Goal: Transaction & Acquisition: Purchase product/service

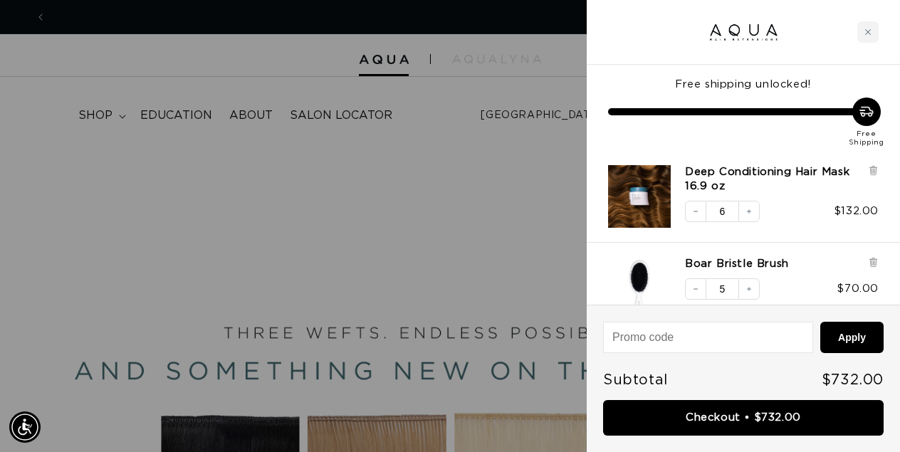
scroll to position [0, 1597]
click at [568, 68] on div at bounding box center [450, 226] width 900 height 452
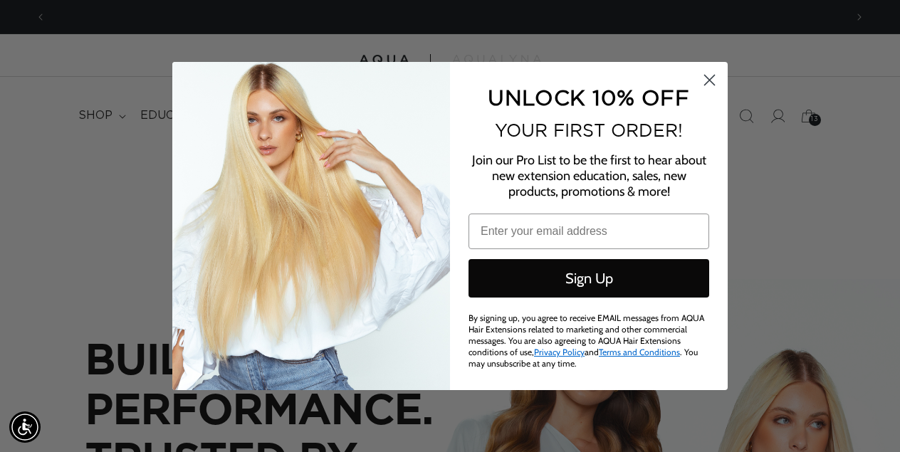
click at [711, 85] on icon "Close dialog" at bounding box center [710, 80] width 10 height 10
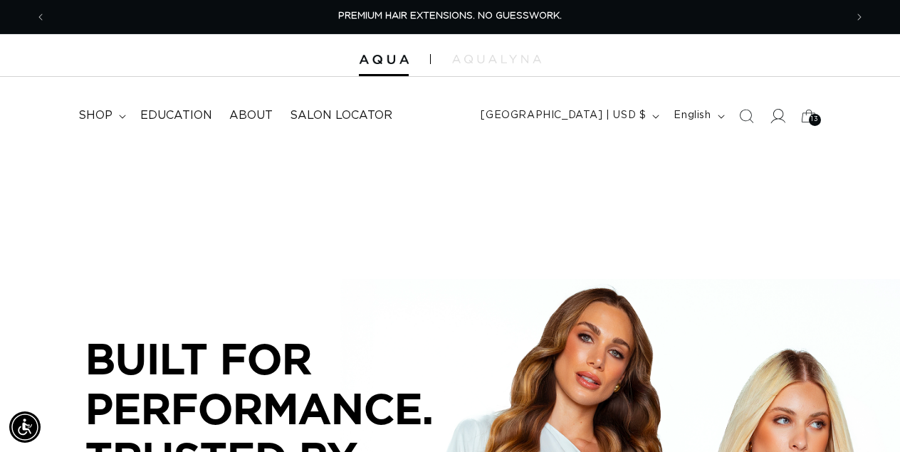
click at [770, 119] on icon at bounding box center [776, 115] width 15 height 15
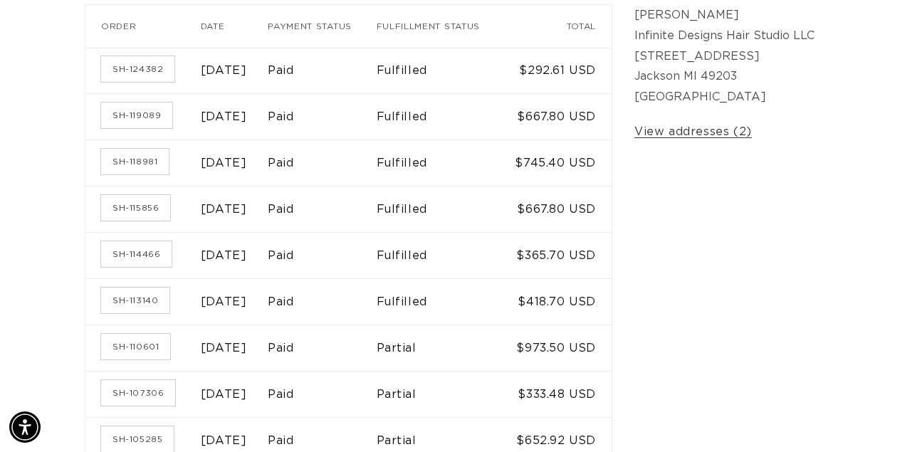
scroll to position [0, 1597]
click at [134, 267] on link "SH-114466" at bounding box center [136, 254] width 70 height 26
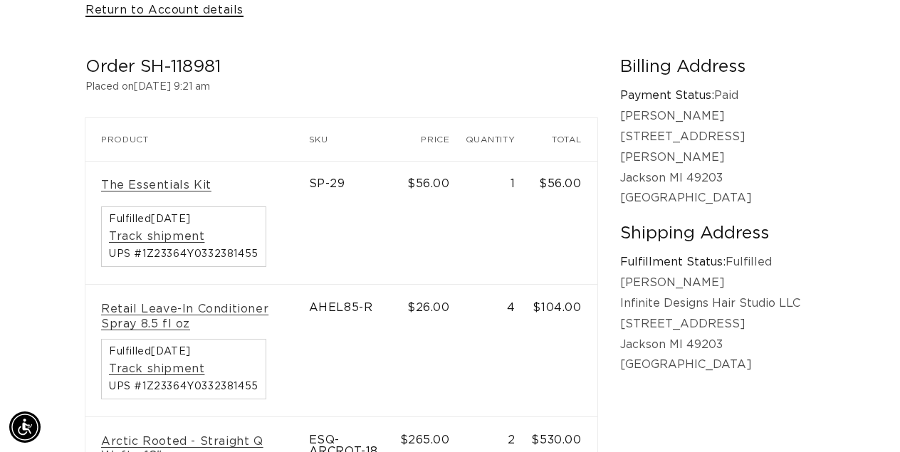
scroll to position [0, 799]
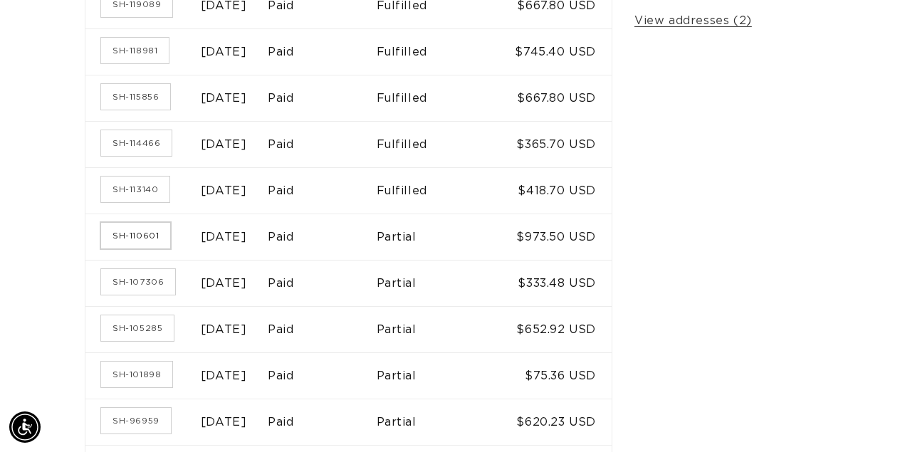
click at [161, 248] on link "SH-110601" at bounding box center [135, 236] width 69 height 26
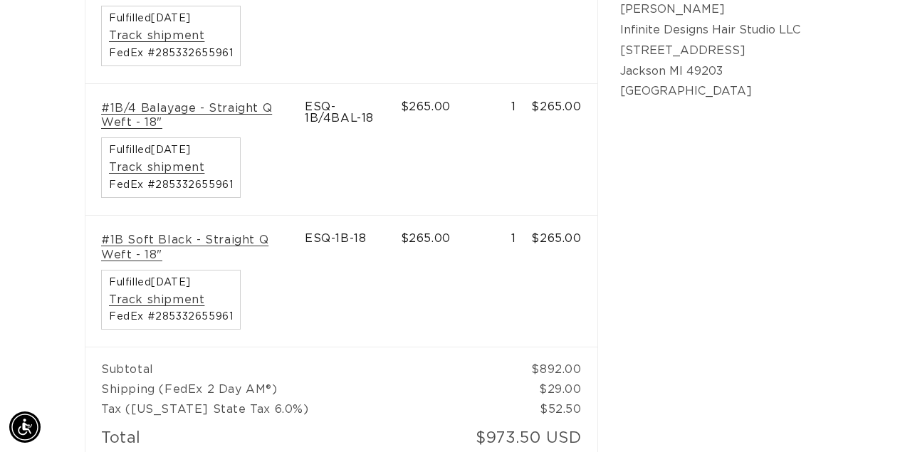
scroll to position [0, 1597]
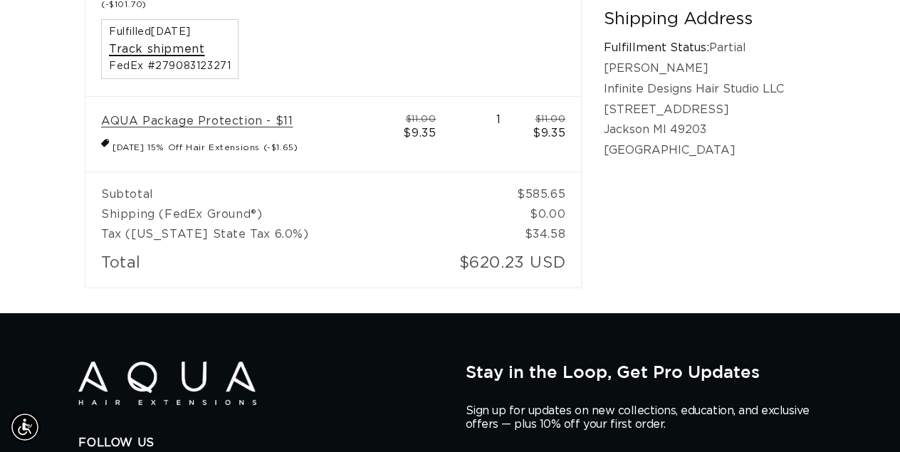
scroll to position [0, 799]
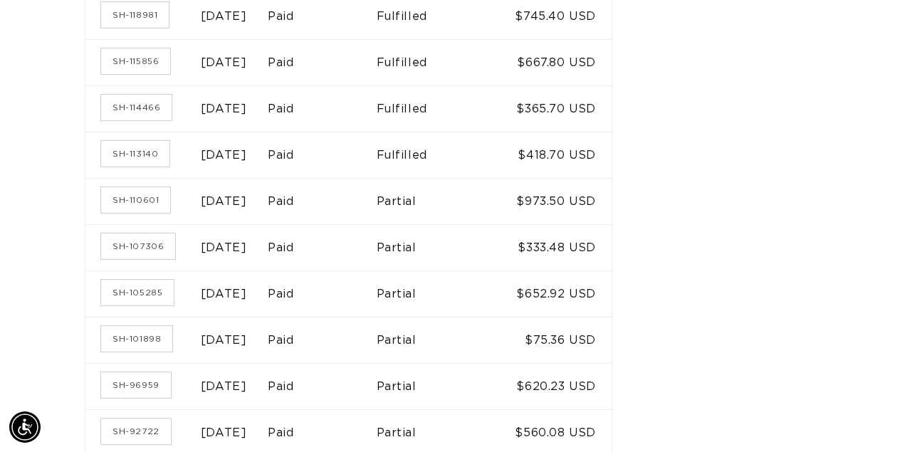
scroll to position [446, 0]
click at [136, 212] on link "SH-110601" at bounding box center [135, 199] width 69 height 26
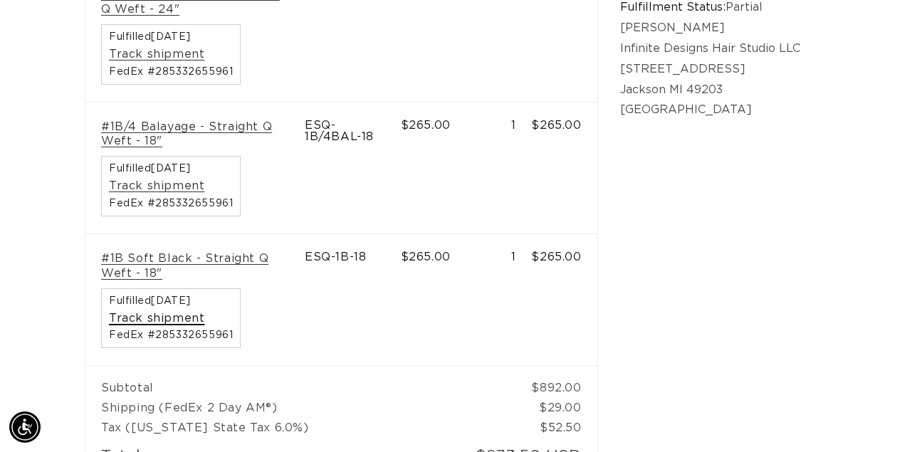
scroll to position [418, 0]
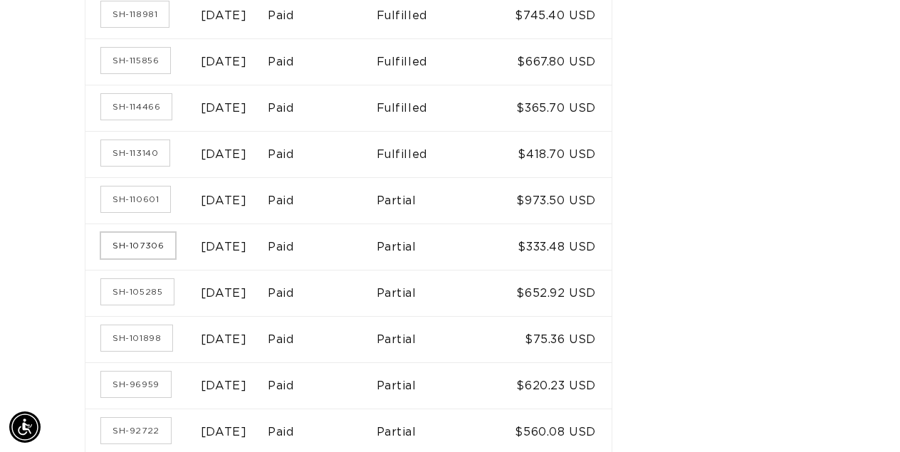
click at [161, 258] on link "SH-107306" at bounding box center [138, 246] width 74 height 26
click at [147, 120] on link "SH-114466" at bounding box center [136, 107] width 70 height 26
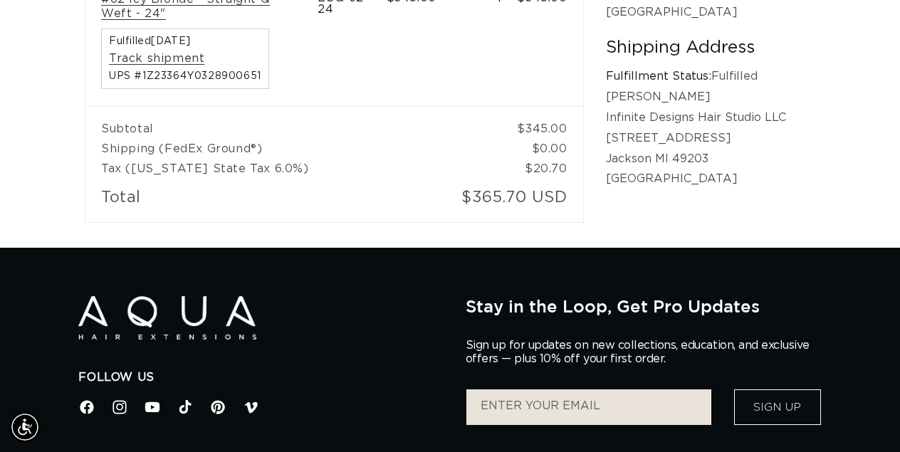
scroll to position [408, 0]
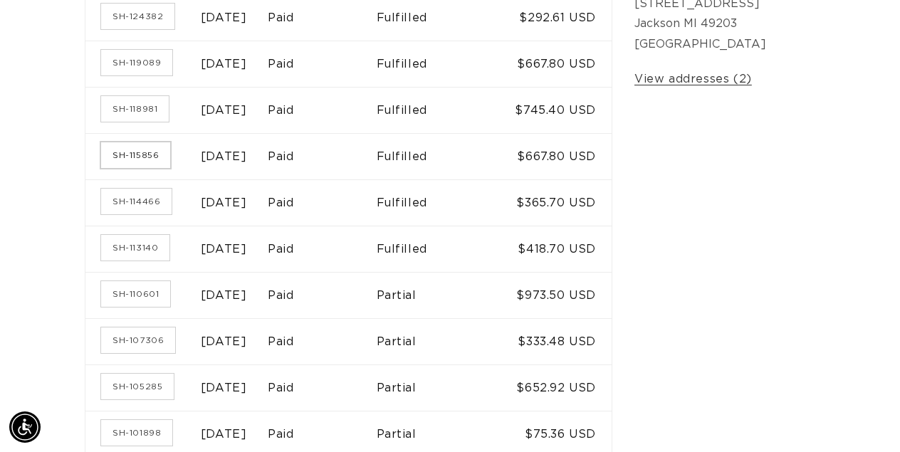
click at [123, 168] on link "SH-115856" at bounding box center [135, 155] width 69 height 26
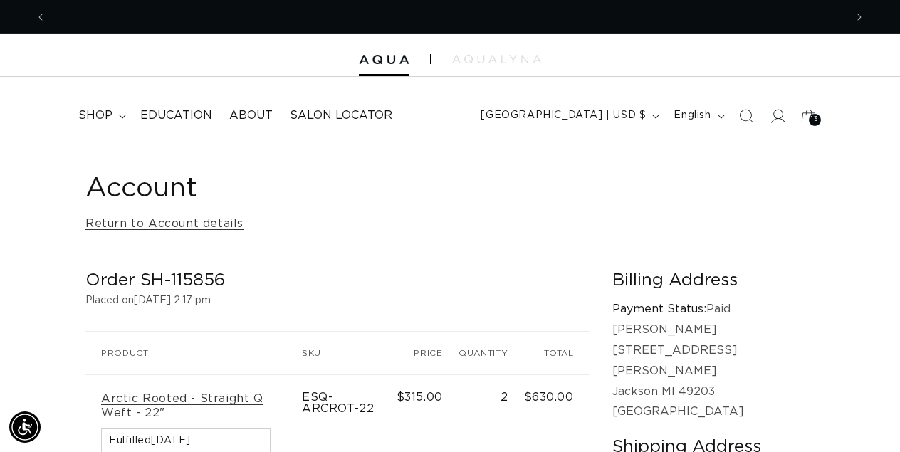
scroll to position [0, 799]
click at [106, 113] on span "shop" at bounding box center [95, 115] width 34 height 15
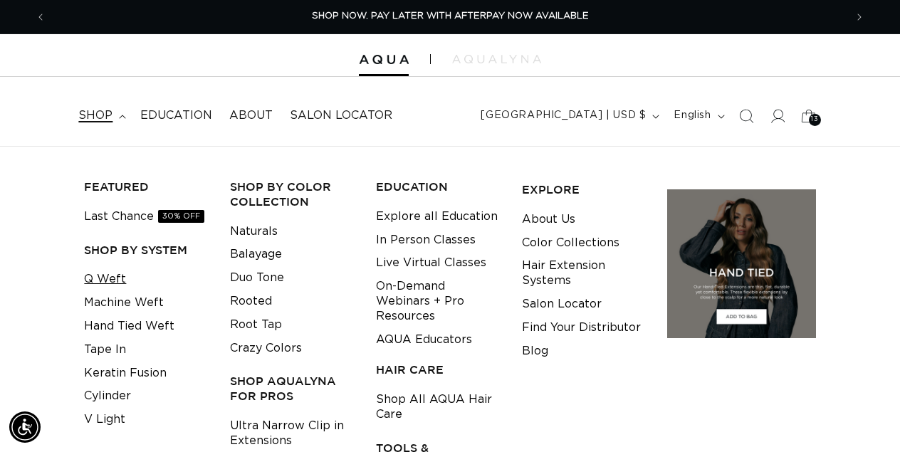
click at [114, 277] on link "Q Weft" at bounding box center [105, 279] width 42 height 23
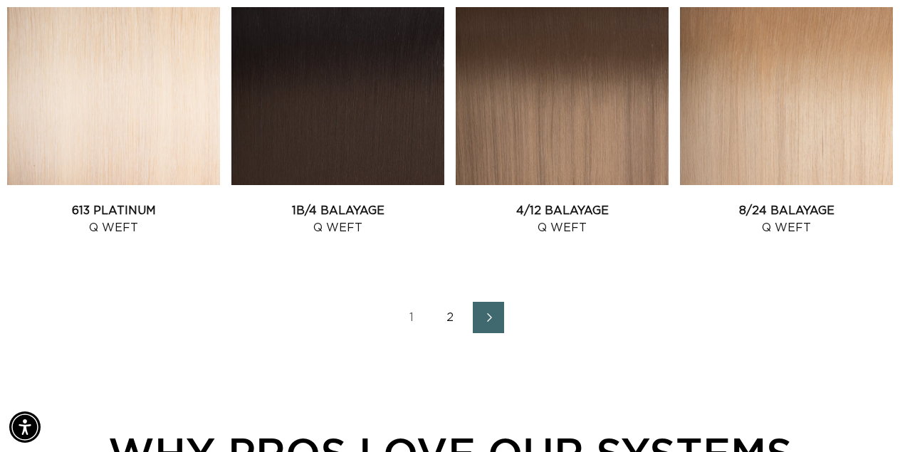
scroll to position [0, 799]
click at [450, 316] on link "2" at bounding box center [449, 317] width 31 height 31
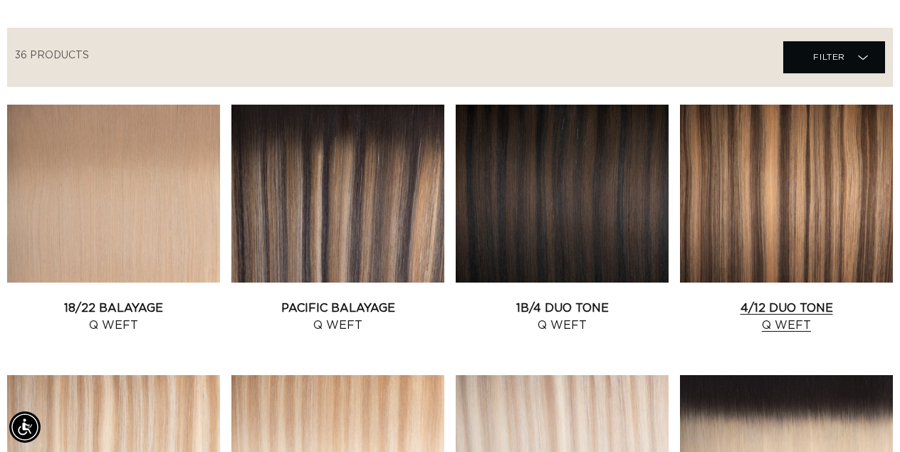
scroll to position [0, 799]
click at [794, 300] on link "4/12 Duo Tone Q Weft" at bounding box center [786, 317] width 213 height 34
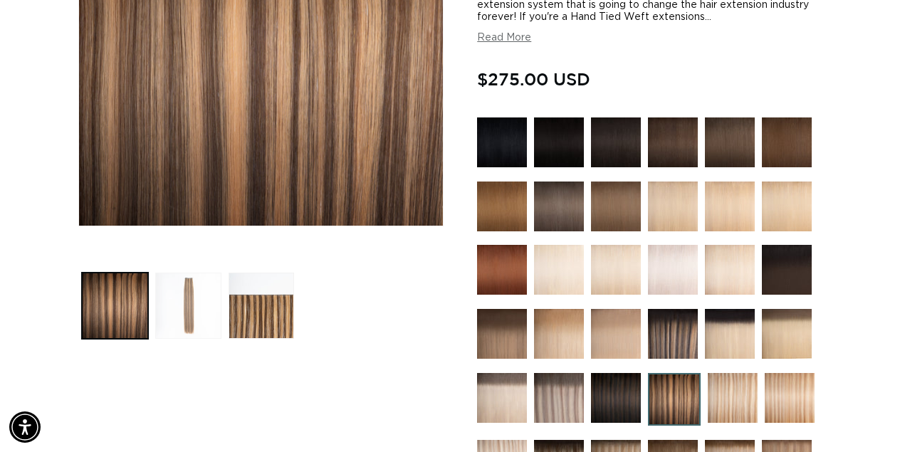
scroll to position [0, 799]
click at [181, 300] on button "Load image 2 in gallery view" at bounding box center [188, 306] width 66 height 66
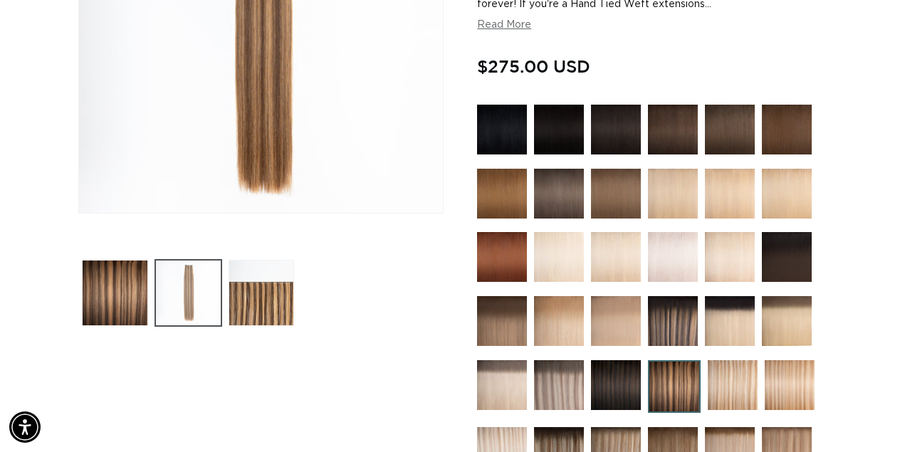
scroll to position [0, 1597]
click at [675, 332] on img at bounding box center [673, 321] width 50 height 50
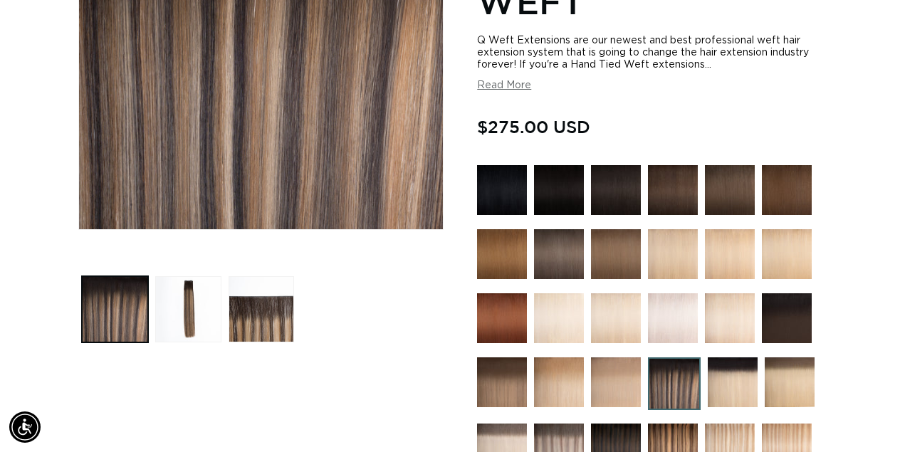
scroll to position [339, 0]
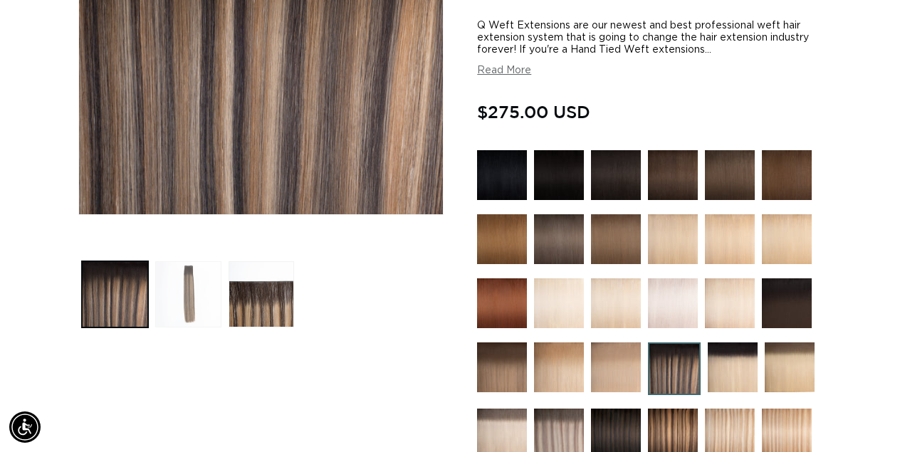
click at [187, 279] on button "Load image 2 in gallery view" at bounding box center [188, 294] width 66 height 66
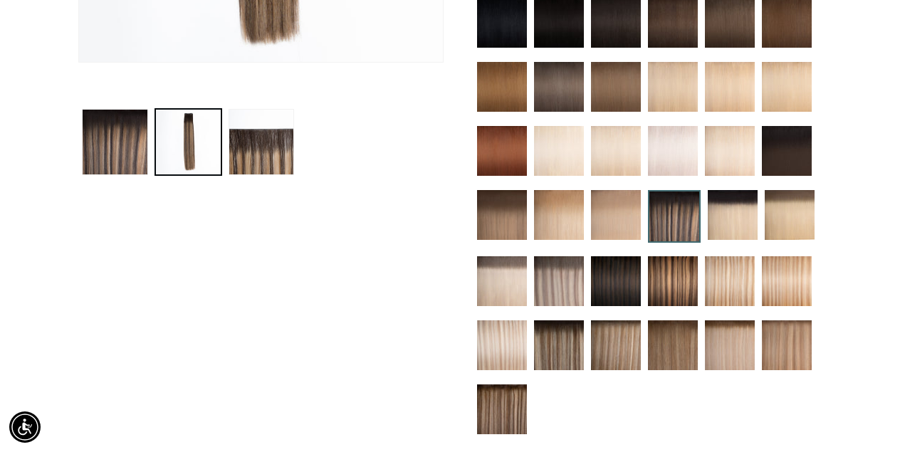
scroll to position [0, 0]
click at [512, 422] on img at bounding box center [502, 409] width 50 height 50
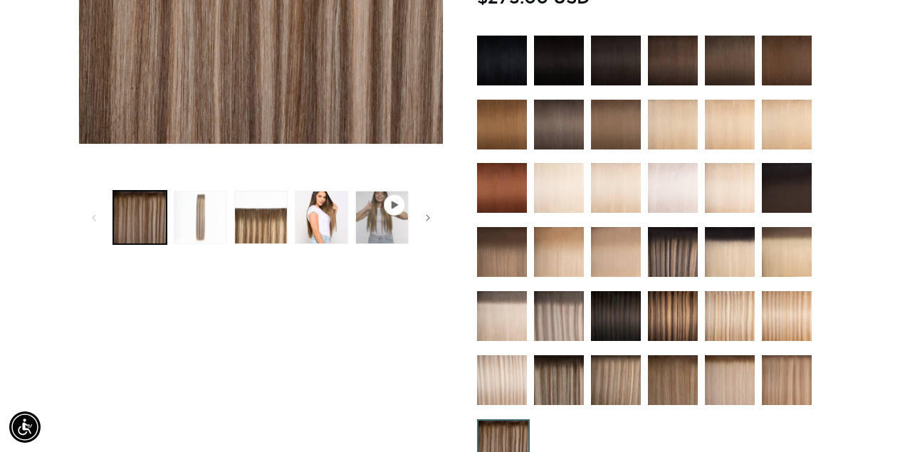
click at [207, 206] on button "Load image 2 in gallery view" at bounding box center [200, 217] width 53 height 53
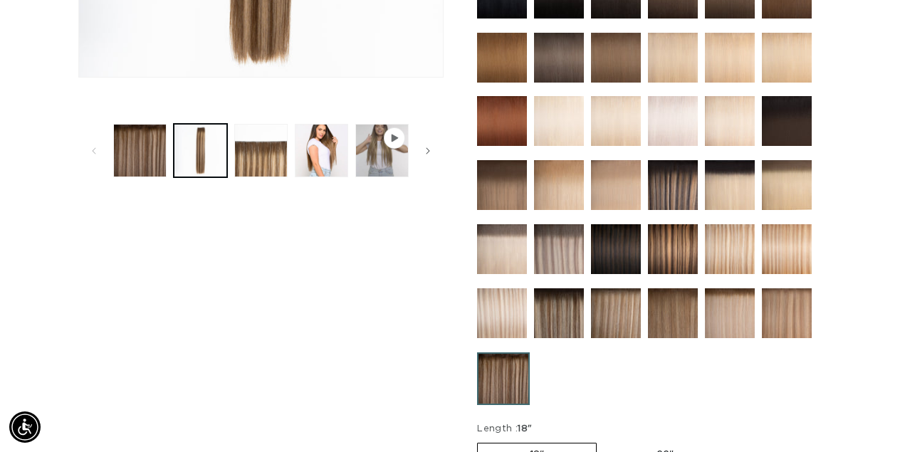
scroll to position [477, 0]
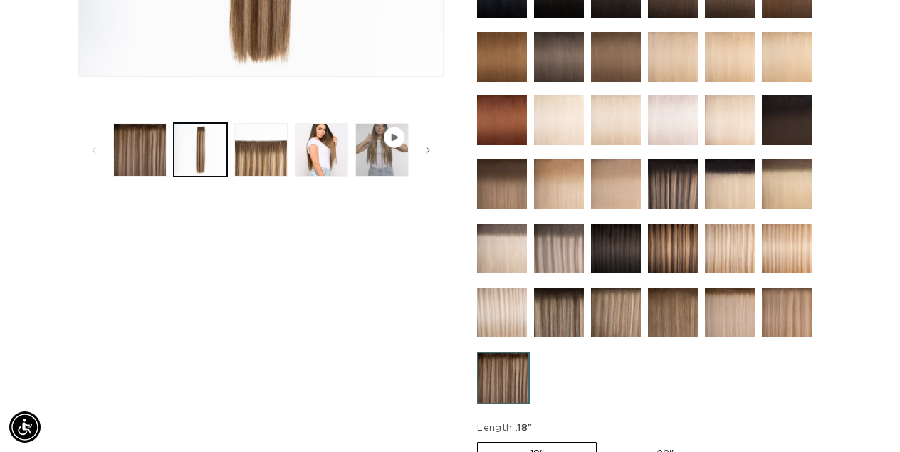
click at [688, 310] on img at bounding box center [673, 313] width 50 height 50
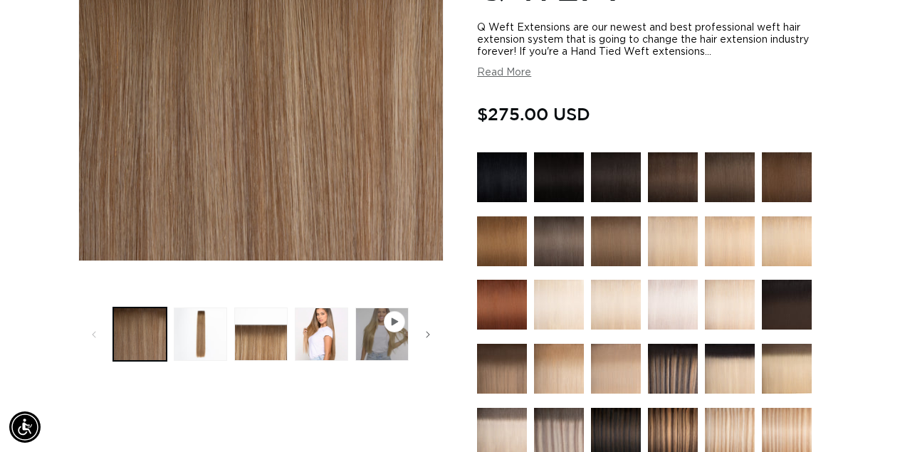
scroll to position [408, 0]
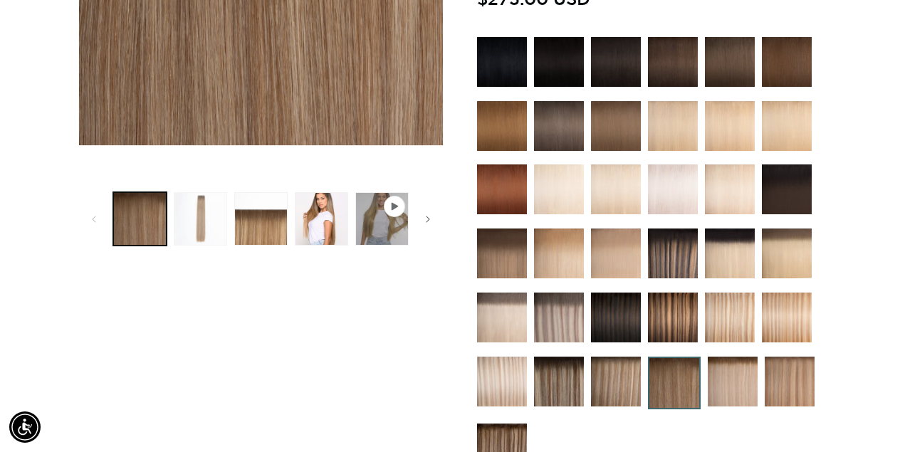
click at [206, 223] on button "Load image 2 in gallery view" at bounding box center [200, 218] width 53 height 53
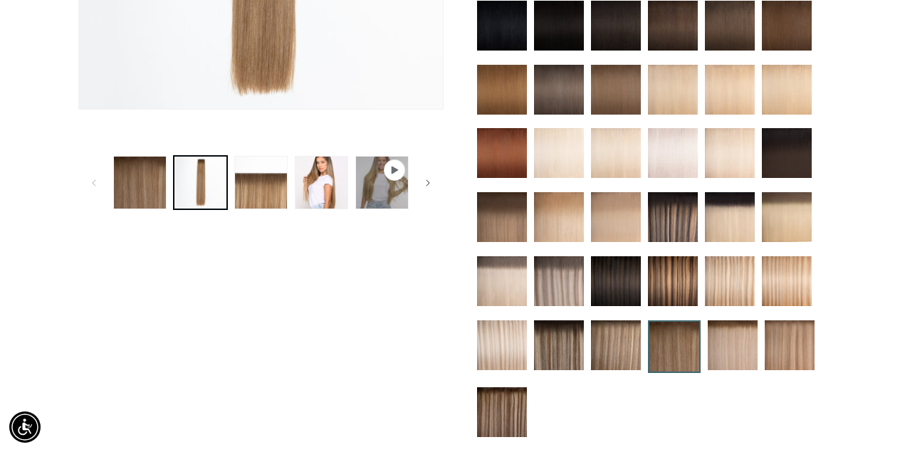
scroll to position [0, 1597]
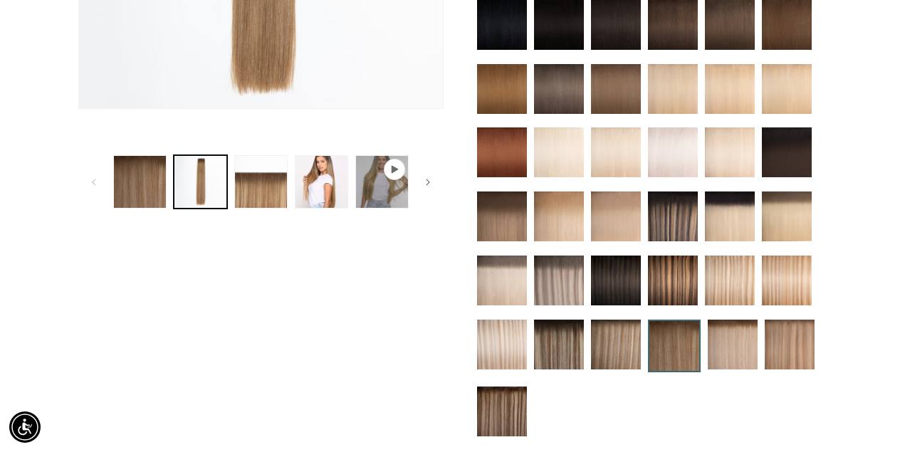
click at [668, 264] on img at bounding box center [673, 280] width 50 height 50
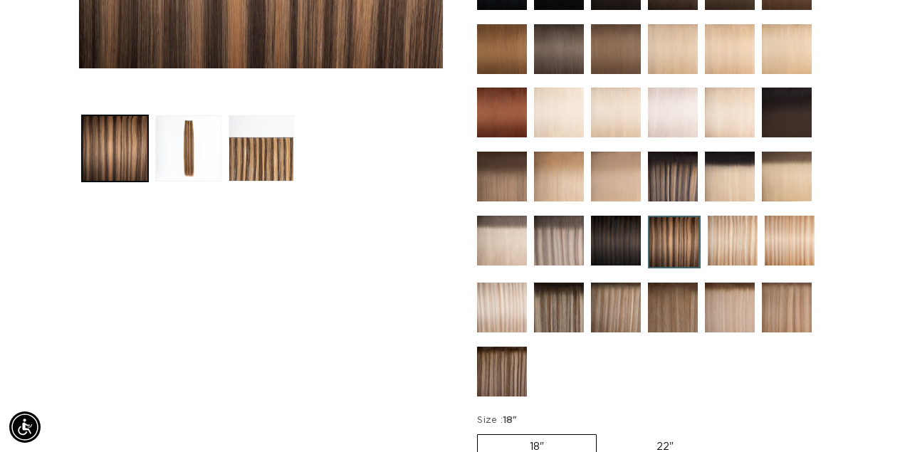
scroll to position [0, 799]
click at [678, 179] on img at bounding box center [673, 177] width 50 height 50
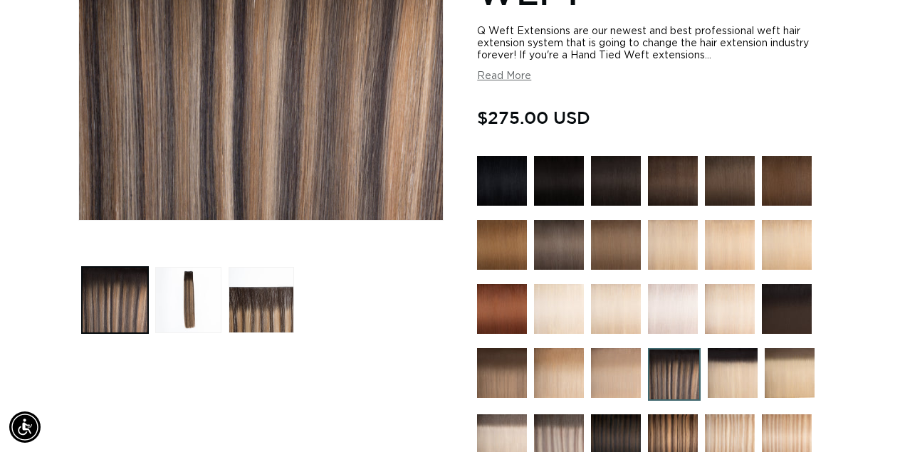
scroll to position [335, 0]
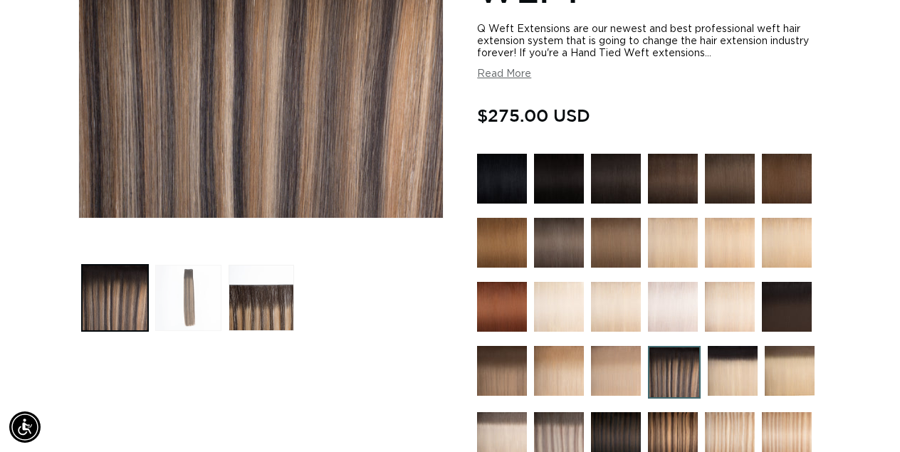
click at [183, 302] on button "Load image 2 in gallery view" at bounding box center [188, 298] width 66 height 66
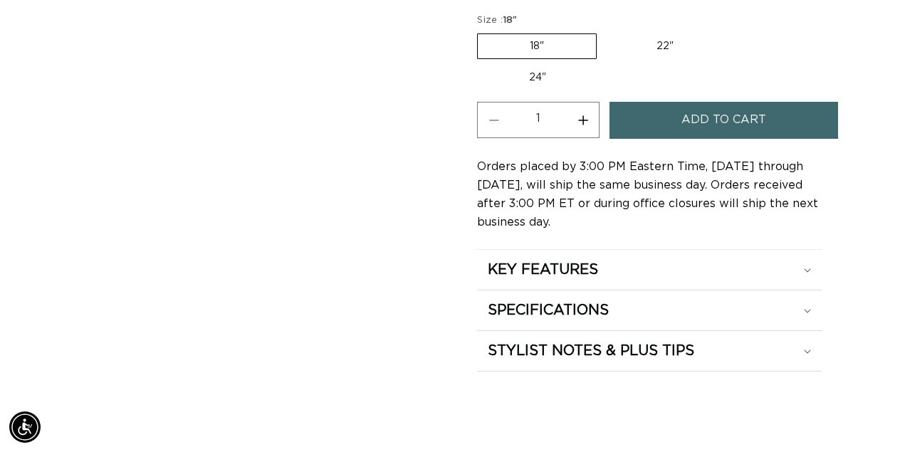
scroll to position [0, 1597]
click at [512, 347] on h2 "STYLIST NOTES & PLUS TIPS" at bounding box center [591, 351] width 206 height 19
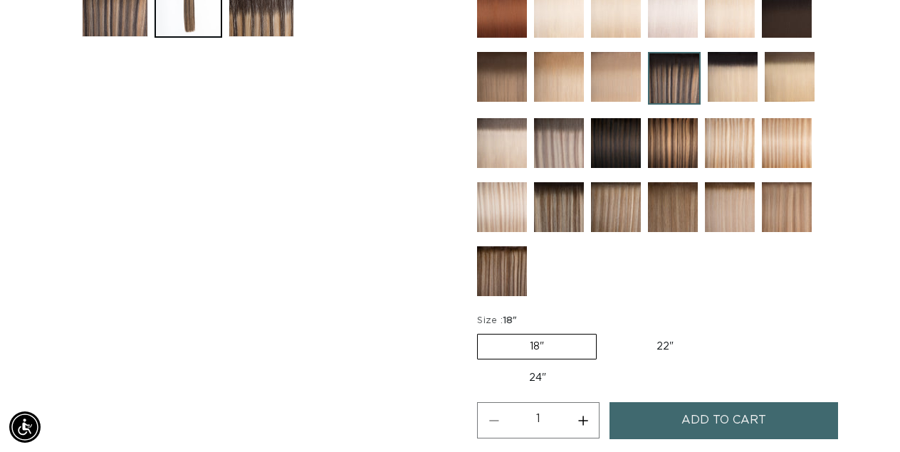
scroll to position [0, 0]
click at [581, 421] on button "Increase quantity for Pacific Balayage - Q Weft" at bounding box center [583, 420] width 32 height 36
type input "2"
click at [695, 420] on span "Add to cart" at bounding box center [723, 420] width 85 height 36
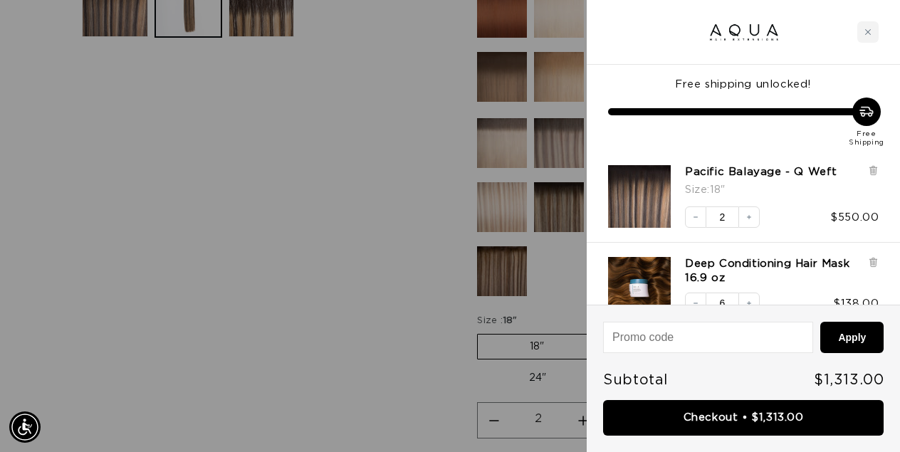
scroll to position [0, 799]
click at [817, 74] on div "Free shipping unlocked! Free Shipping" at bounding box center [742, 108] width 313 height 86
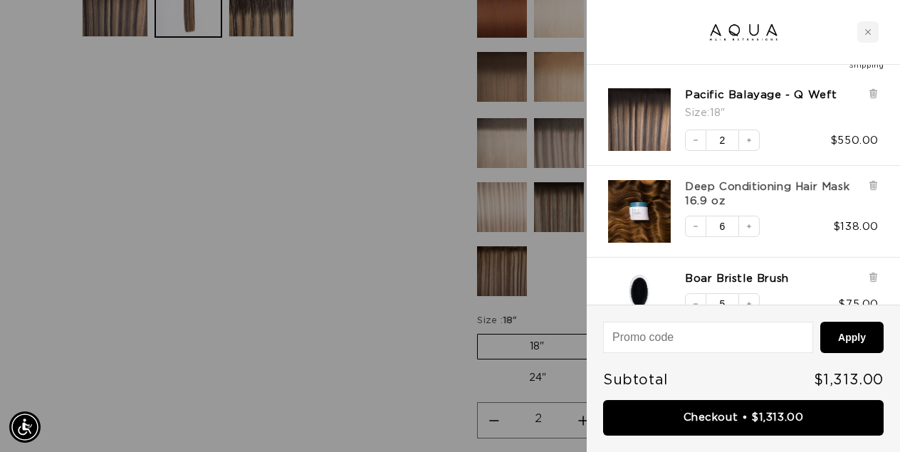
scroll to position [0, 1597]
click at [697, 223] on icon "Decrease quantity" at bounding box center [695, 226] width 9 height 9
click at [697, 226] on icon "Decrease quantity" at bounding box center [695, 226] width 9 height 9
click at [697, 228] on icon "Decrease quantity" at bounding box center [695, 226] width 9 height 9
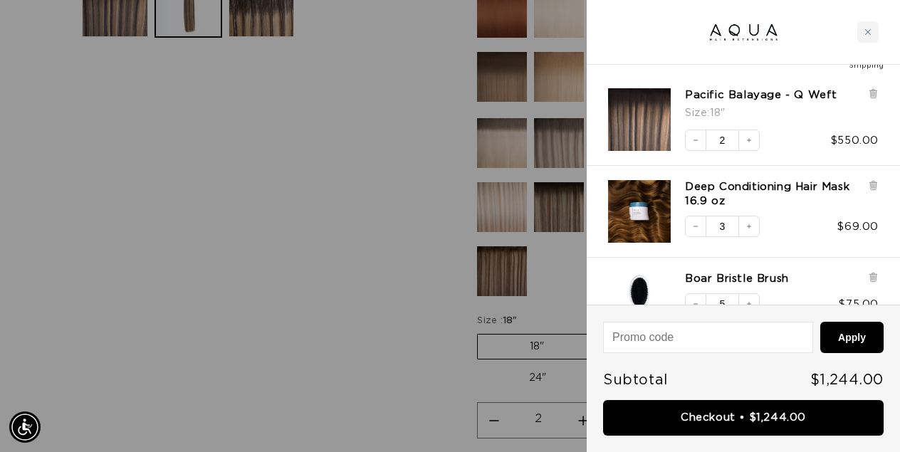
click at [697, 228] on icon "Decrease quantity" at bounding box center [695, 226] width 9 height 9
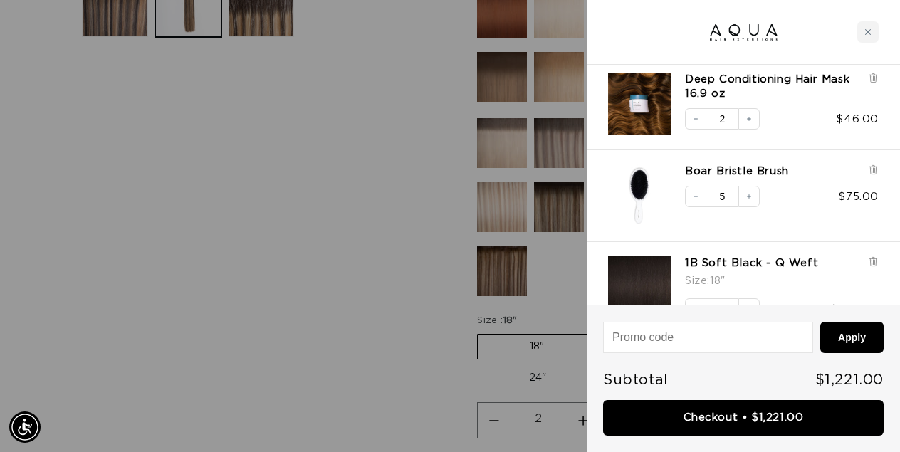
scroll to position [190, 0]
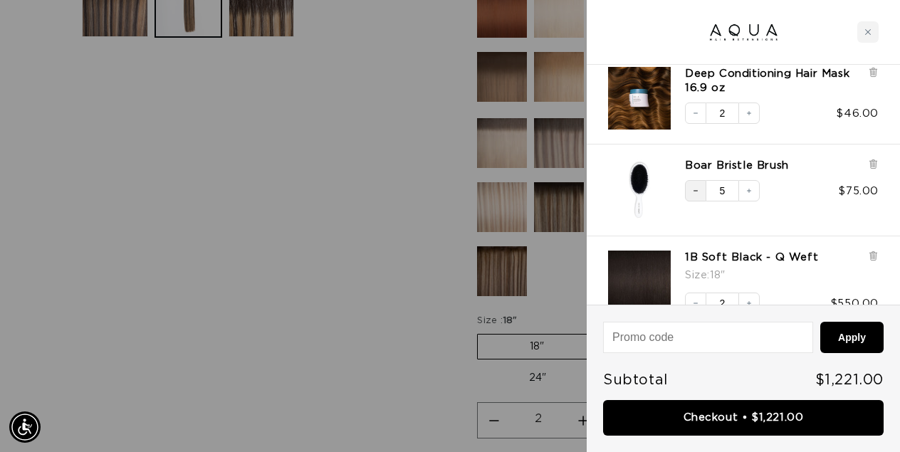
click at [697, 189] on icon "Decrease quantity" at bounding box center [695, 190] width 9 height 9
click at [870, 164] on icon at bounding box center [873, 164] width 11 height 11
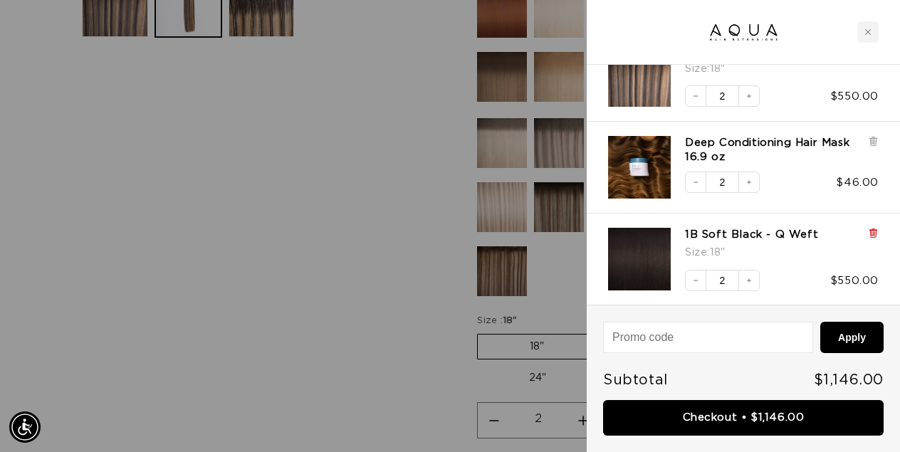
click at [875, 231] on icon at bounding box center [873, 234] width 6 height 7
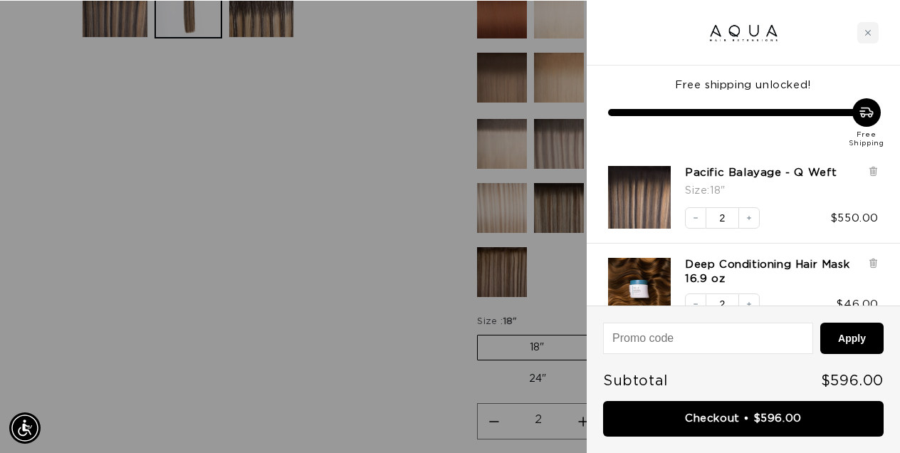
scroll to position [0, 1597]
